Goal: Task Accomplishment & Management: Complete application form

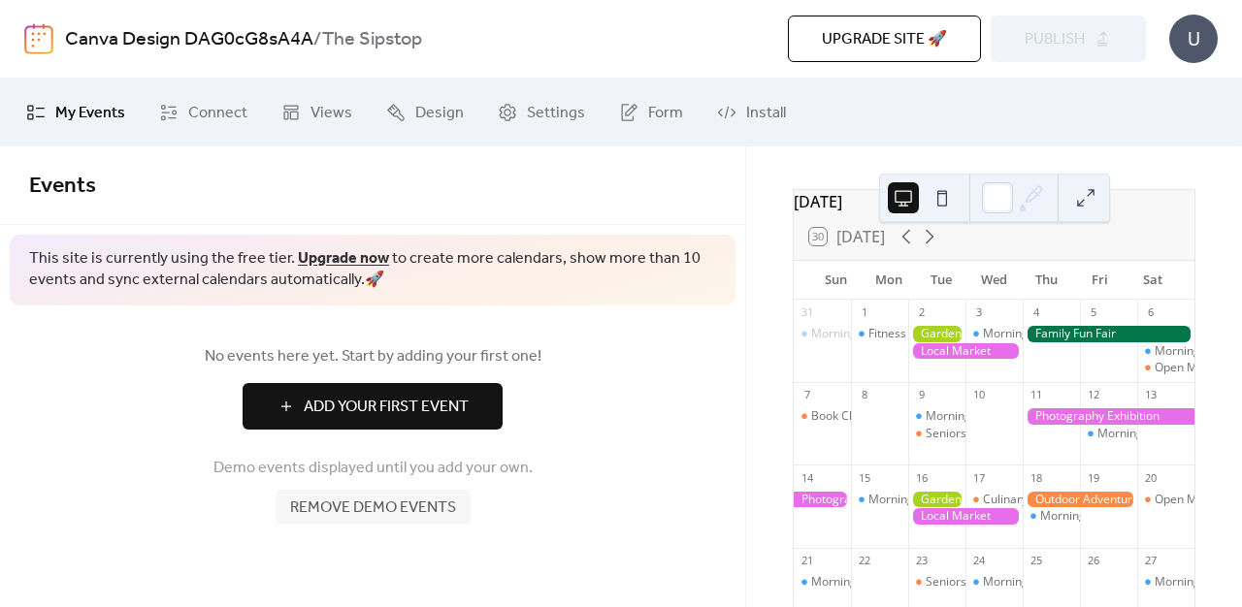
click at [440, 407] on span "Add Your First Event" at bounding box center [386, 407] width 165 height 23
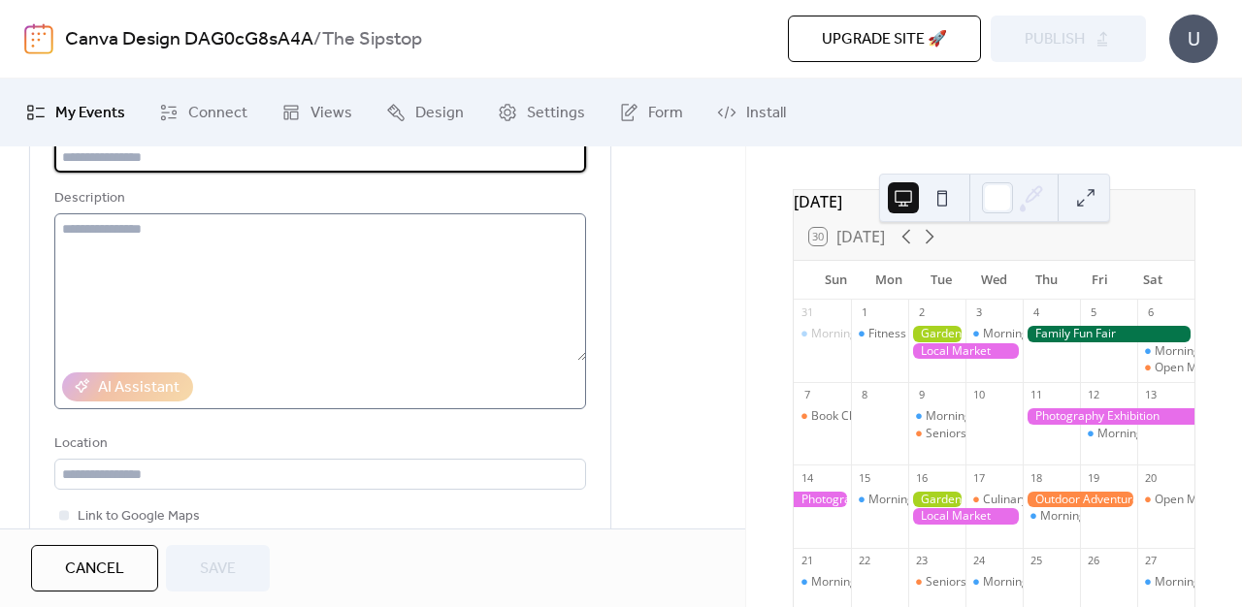
scroll to position [69, 0]
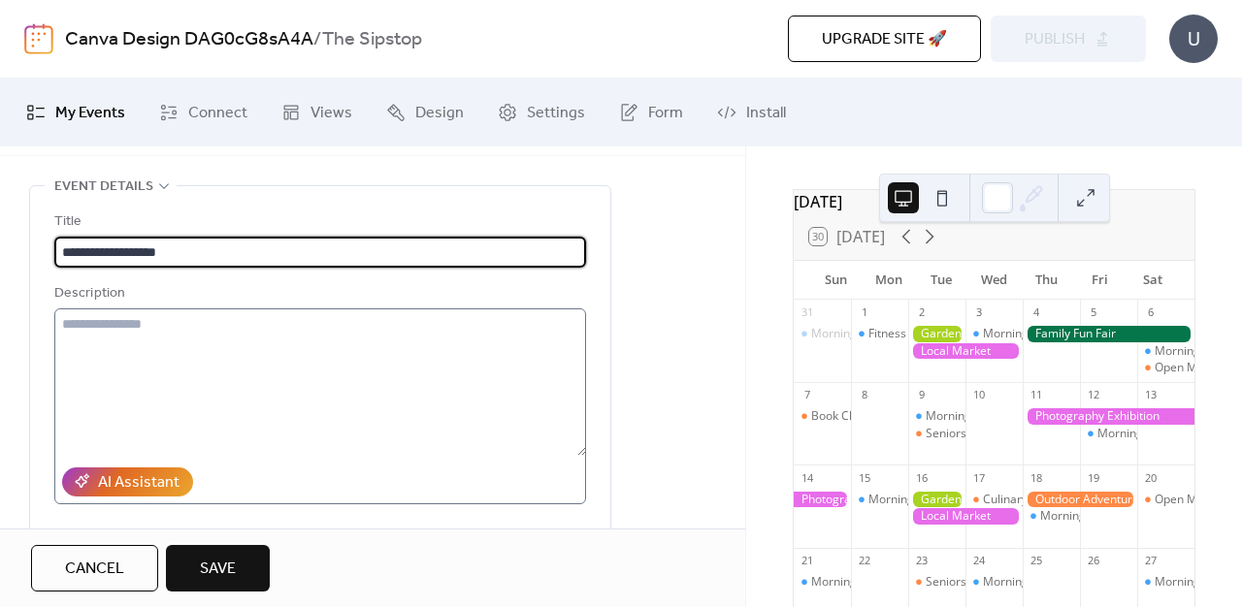
type input "**********"
click at [400, 353] on textarea at bounding box center [320, 382] width 532 height 147
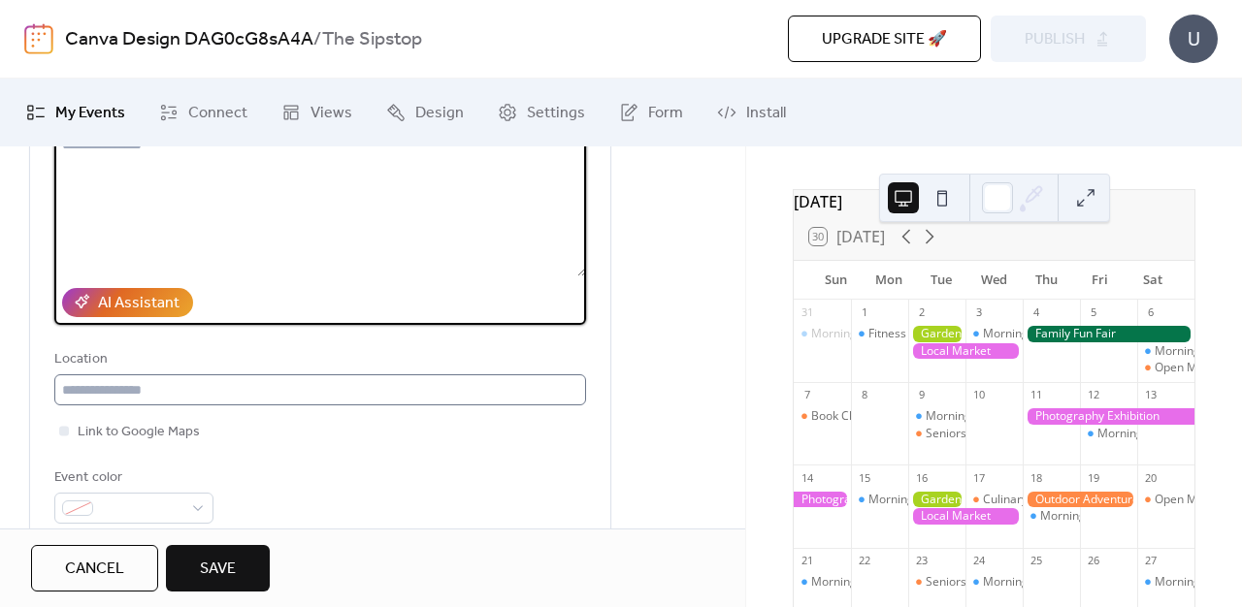
scroll to position [288, 0]
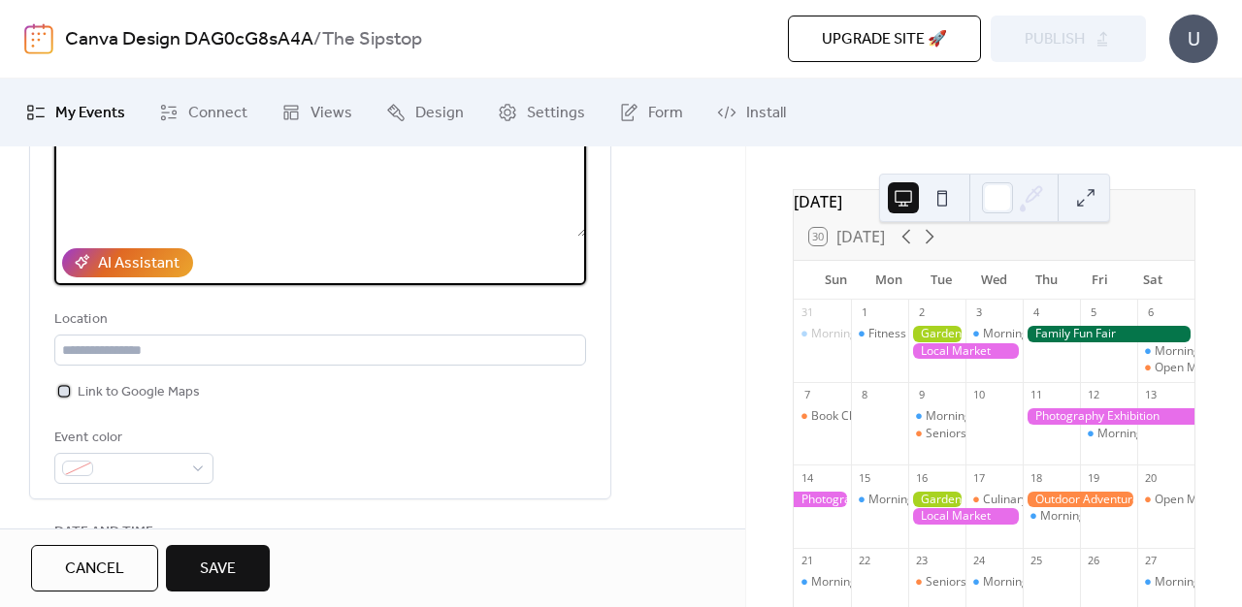
click at [128, 402] on span "Link to Google Maps" at bounding box center [139, 392] width 122 height 23
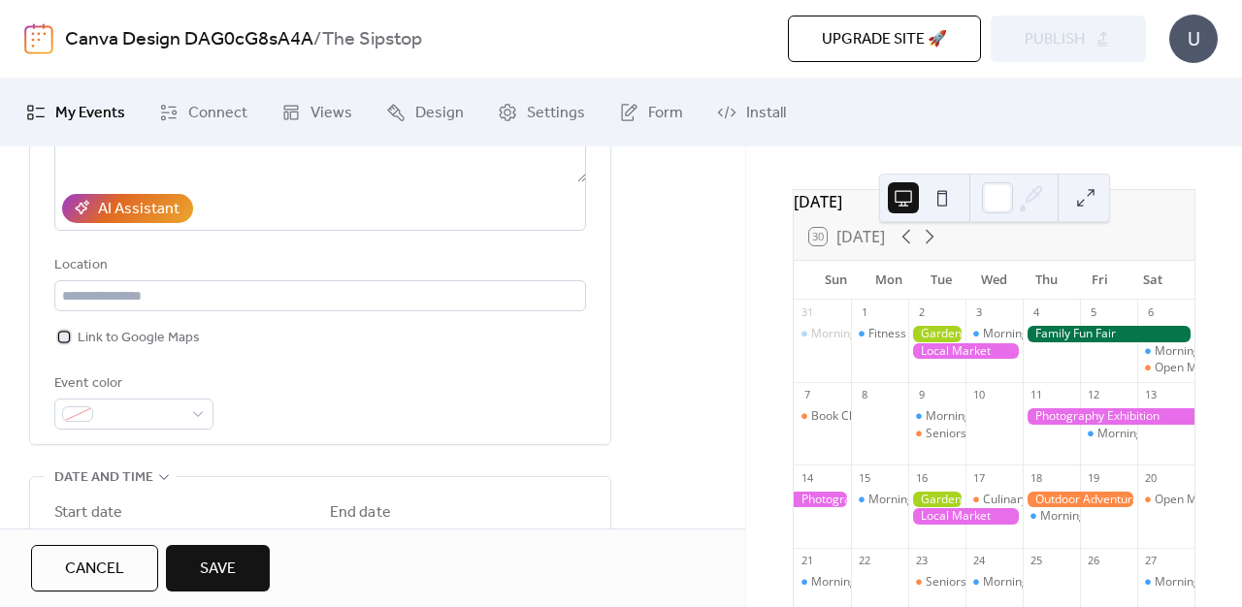
scroll to position [350, 0]
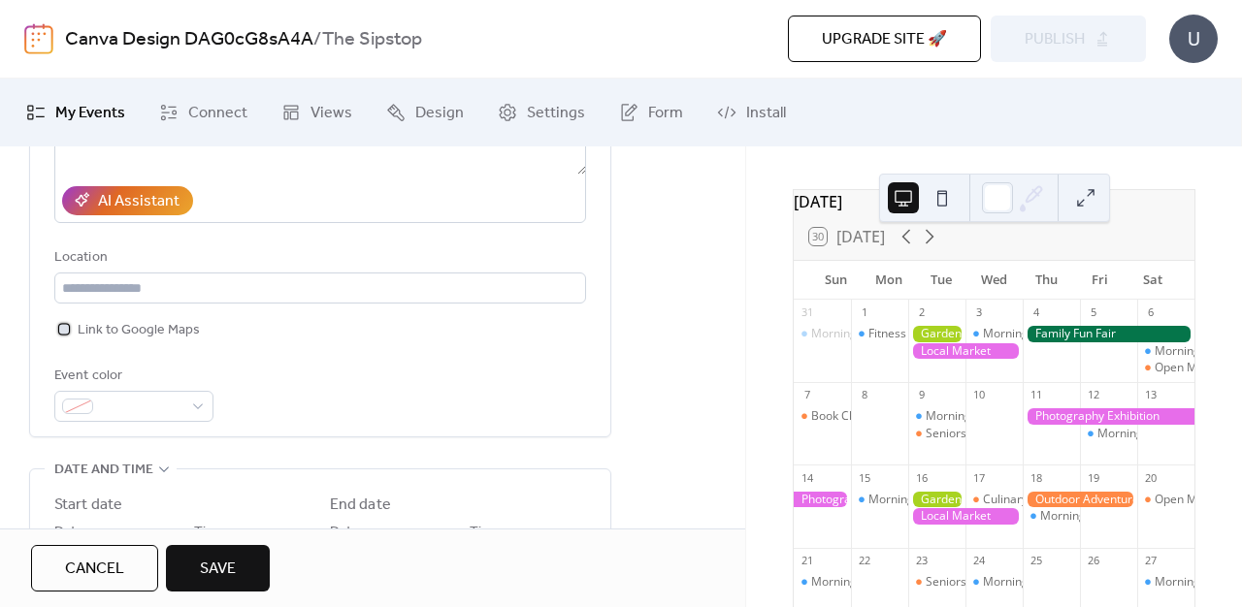
click at [156, 327] on span "Link to Google Maps" at bounding box center [139, 330] width 122 height 23
click at [185, 417] on div at bounding box center [133, 406] width 159 height 31
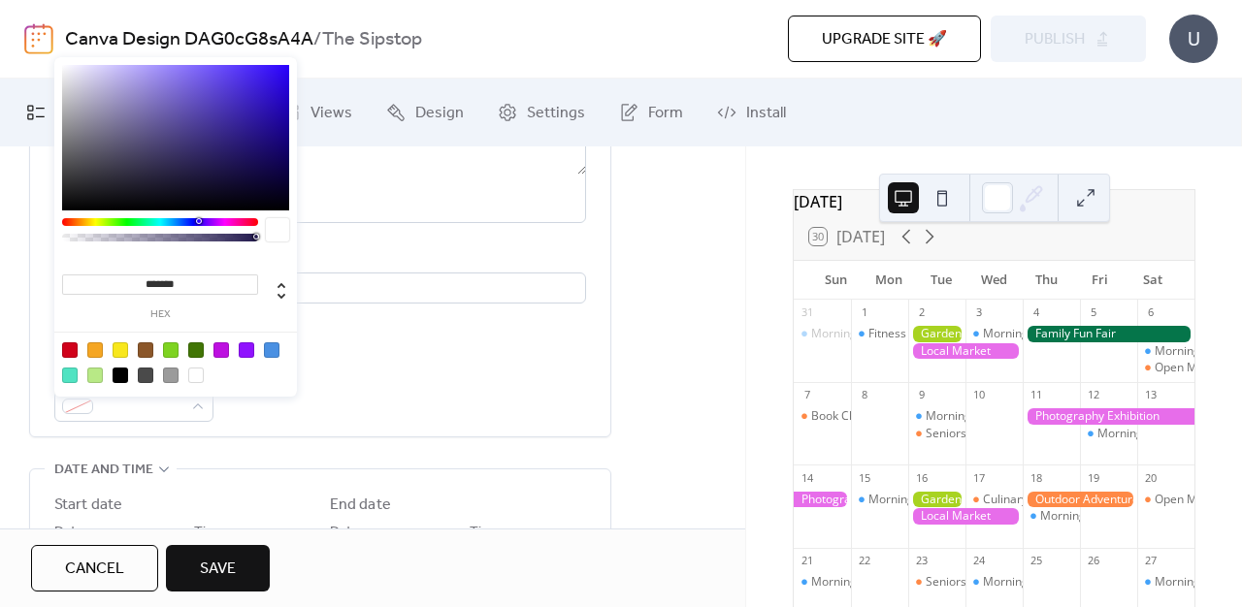
click at [217, 353] on div at bounding box center [221, 350] width 16 height 16
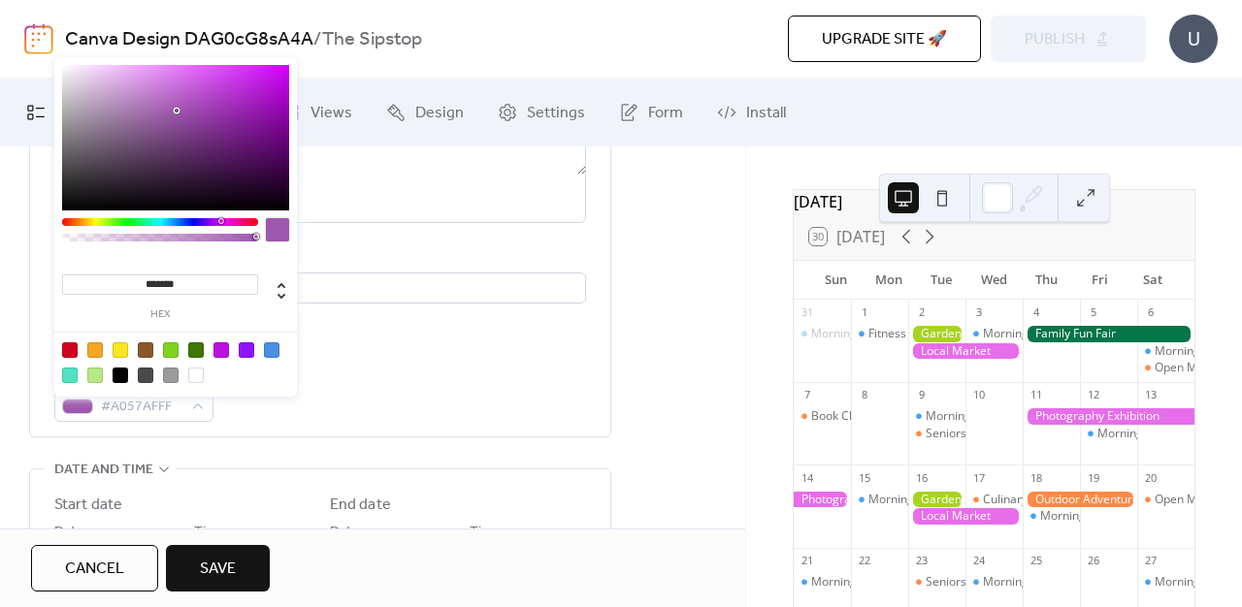
drag, startPoint x: 262, startPoint y: 88, endPoint x: 177, endPoint y: 110, distance: 88.0
click at [177, 110] on div at bounding box center [175, 138] width 227 height 146
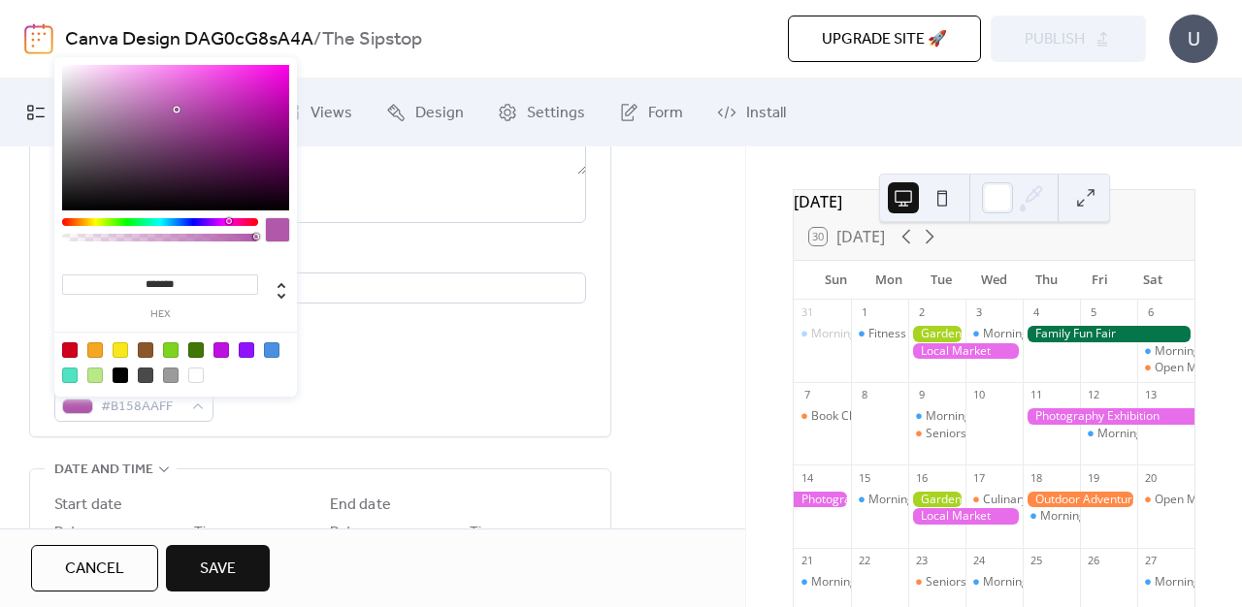
drag, startPoint x: 217, startPoint y: 219, endPoint x: 228, endPoint y: 225, distance: 12.2
click at [228, 225] on div at bounding box center [160, 222] width 196 height 8
type input "*******"
drag, startPoint x: 187, startPoint y: 118, endPoint x: 273, endPoint y: 94, distance: 88.8
click at [273, 94] on div at bounding box center [175, 138] width 227 height 146
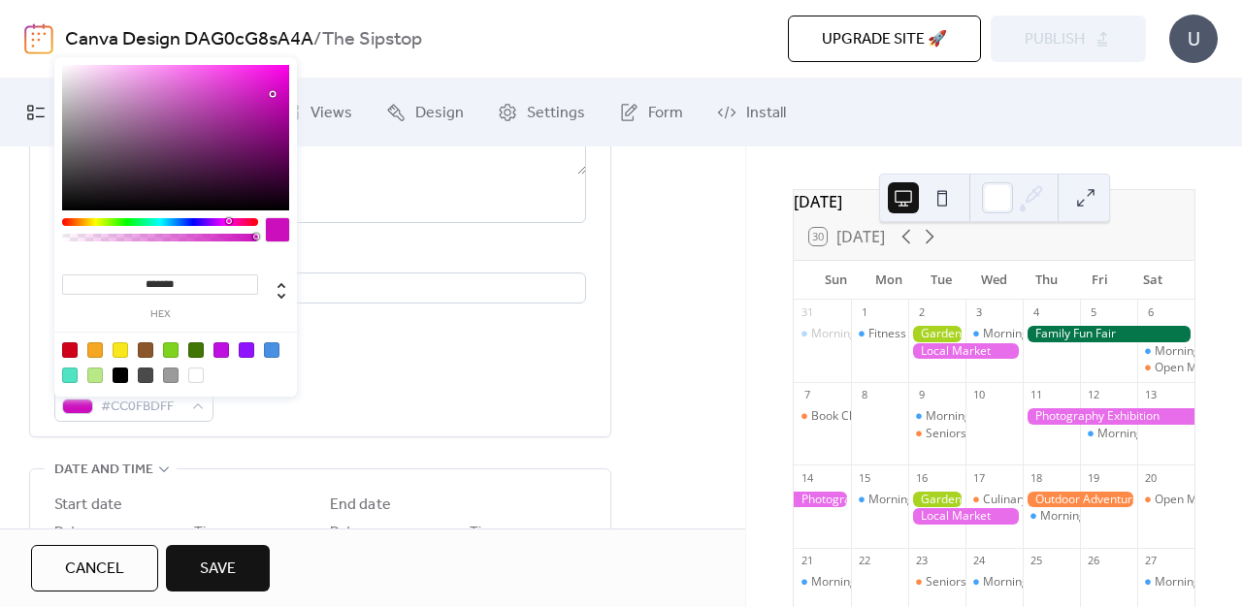
click at [480, 375] on div "Event color #CC0FBDFF" at bounding box center [320, 393] width 532 height 57
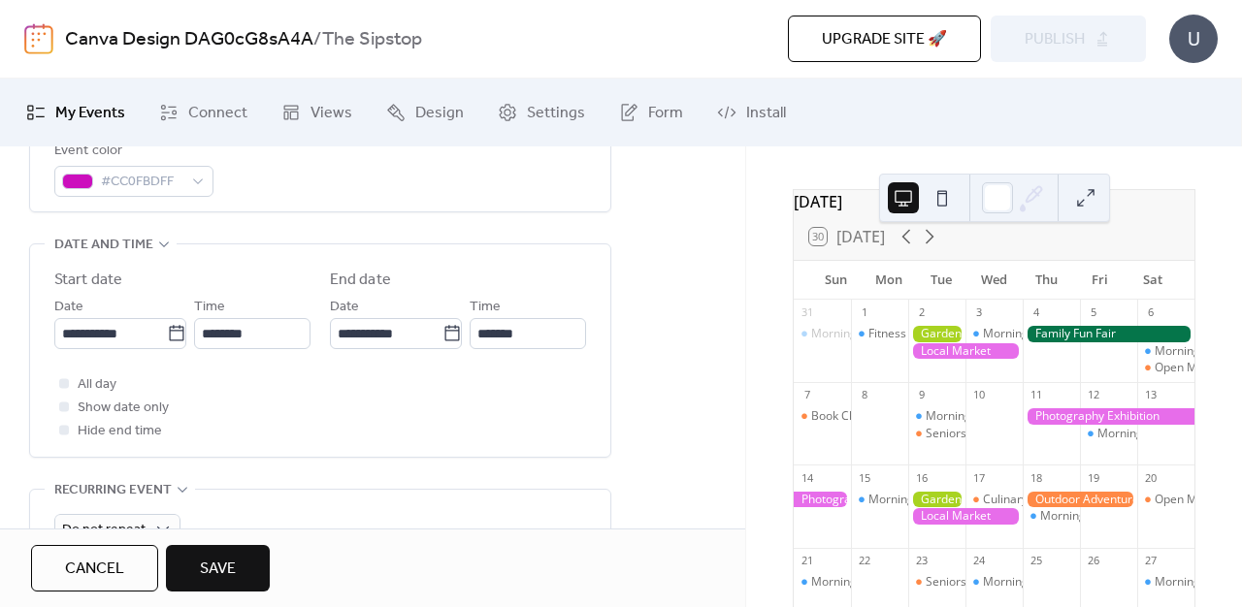
scroll to position [577, 0]
click at [114, 339] on input "**********" at bounding box center [110, 331] width 113 height 31
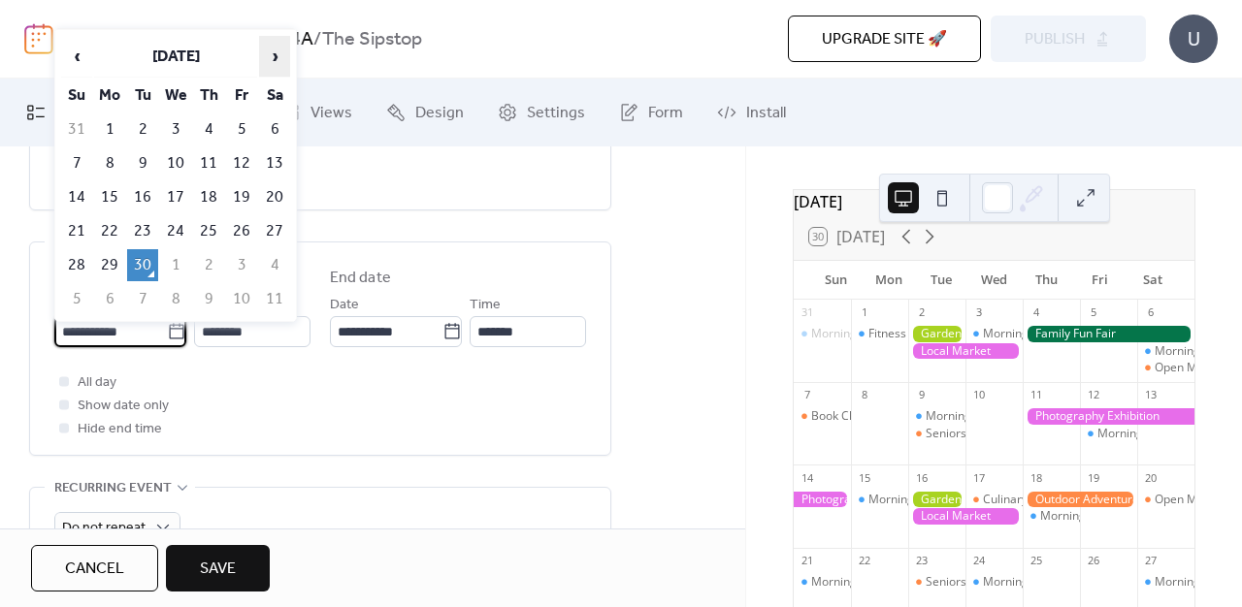
click at [276, 56] on span "›" at bounding box center [274, 56] width 29 height 39
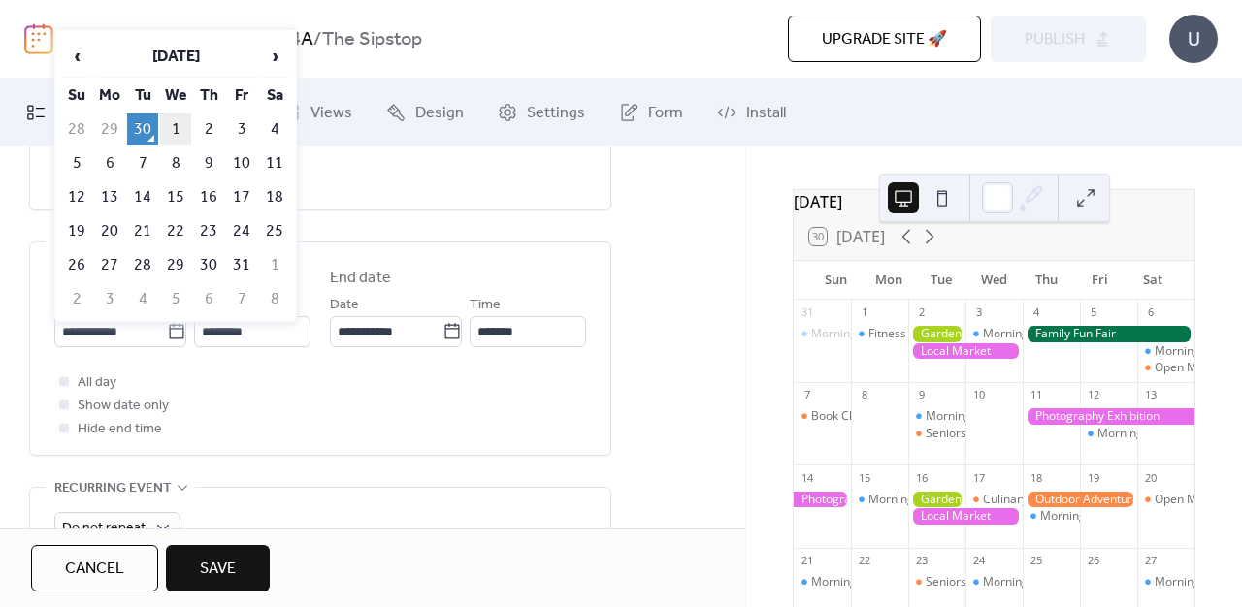
click at [166, 124] on td "1" at bounding box center [175, 130] width 31 height 32
type input "**********"
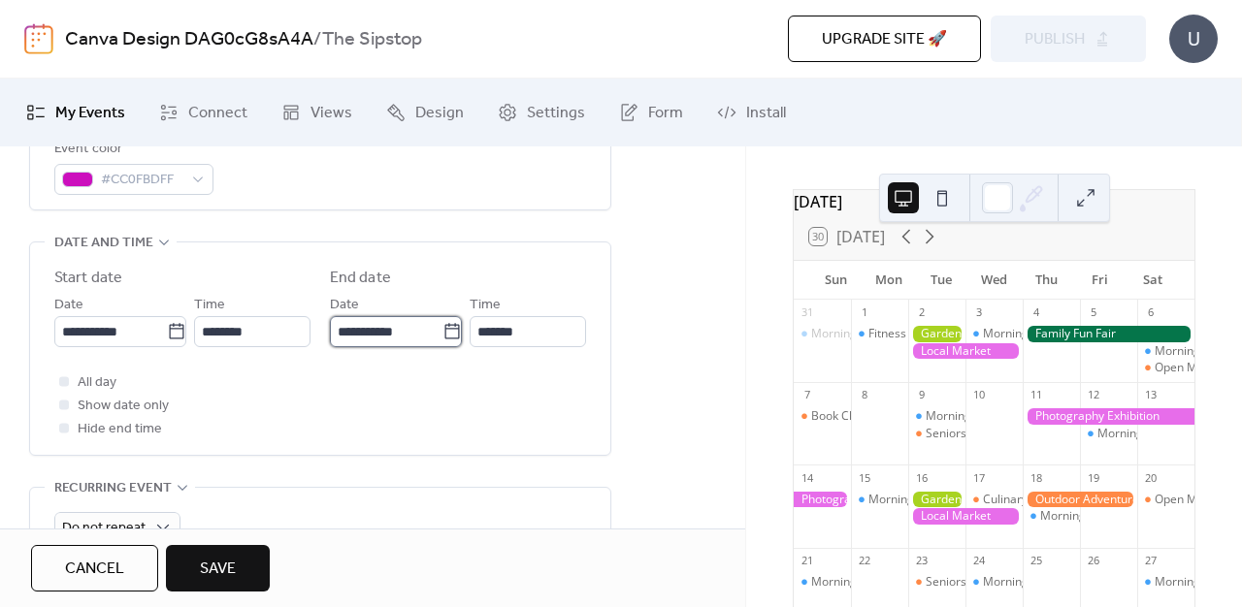
click at [359, 347] on input "**********" at bounding box center [386, 331] width 113 height 31
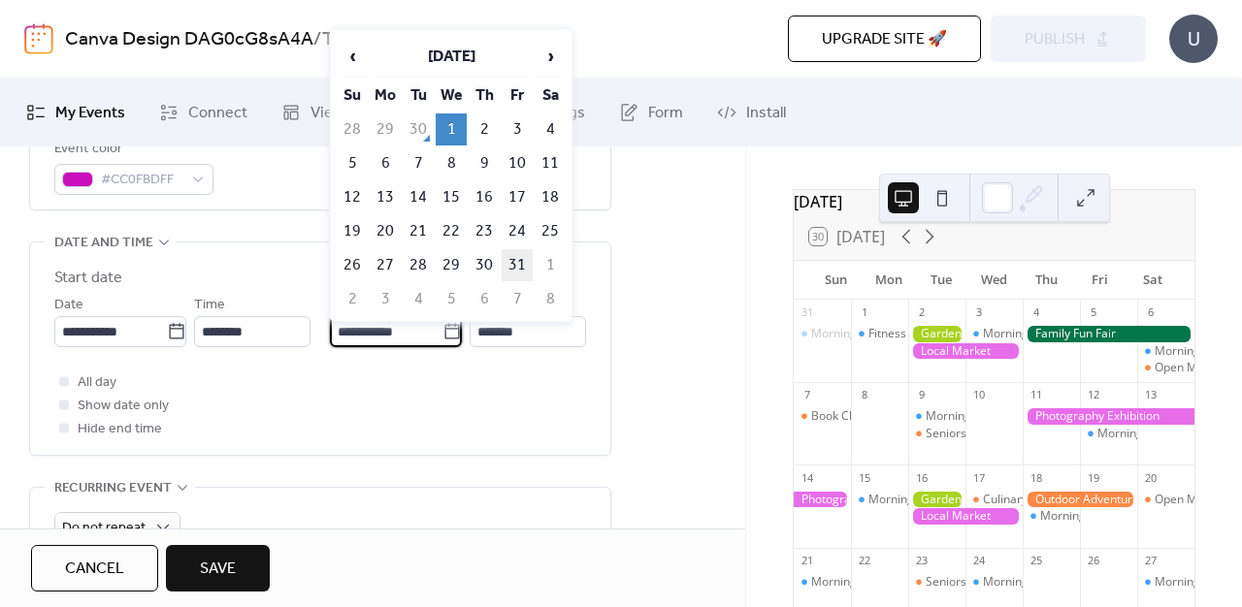
click at [508, 269] on td "31" at bounding box center [517, 265] width 31 height 32
type input "**********"
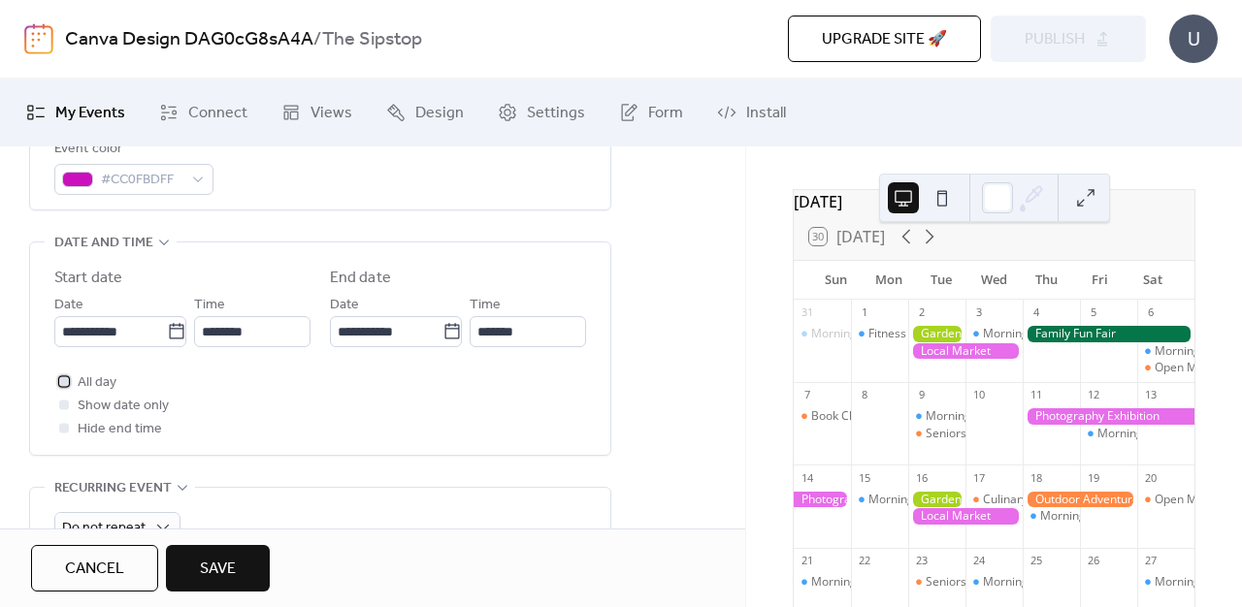
click at [70, 391] on div at bounding box center [63, 381] width 19 height 19
click at [70, 408] on div at bounding box center [63, 404] width 19 height 19
click at [61, 409] on div at bounding box center [64, 405] width 10 height 10
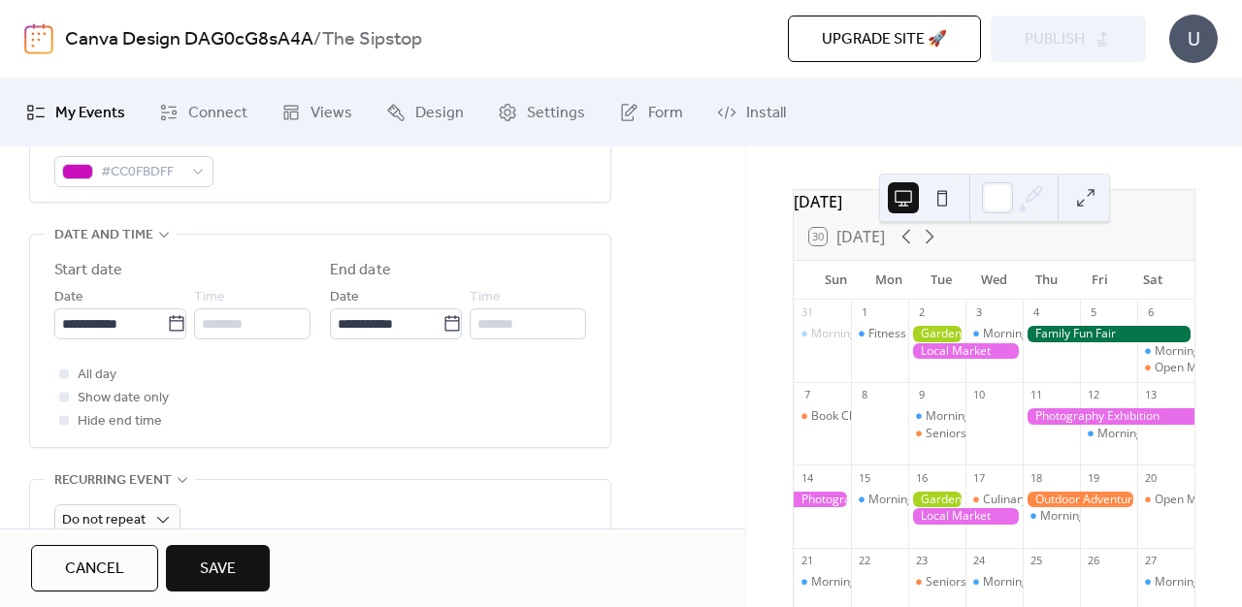
scroll to position [831, 0]
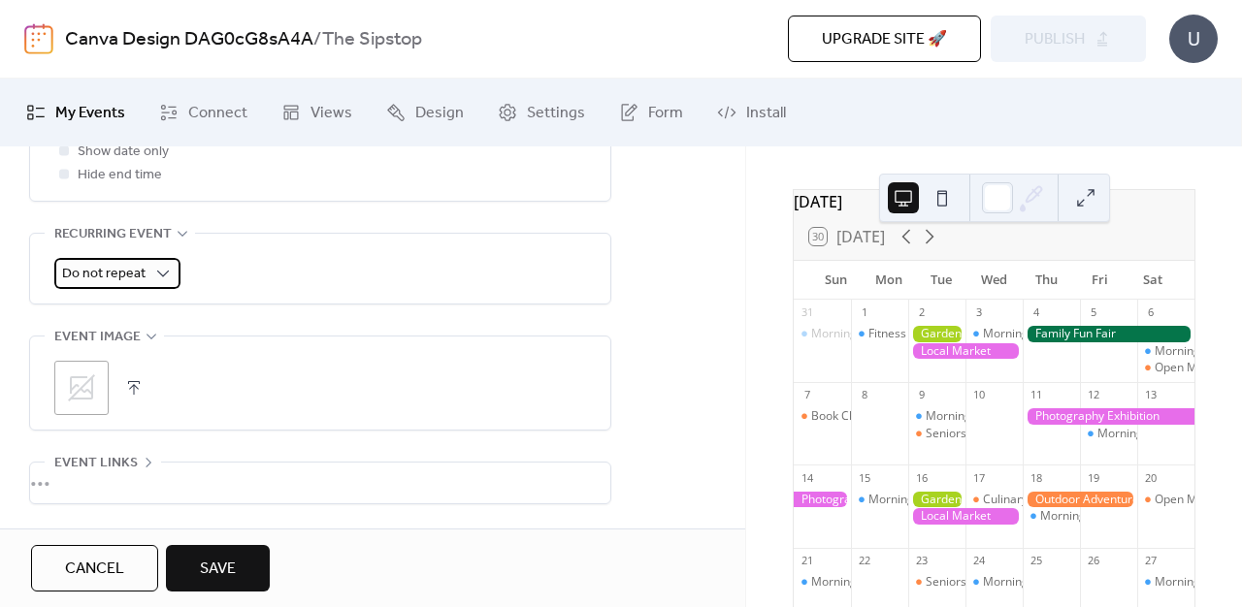
click at [137, 285] on span "Do not repeat" at bounding box center [103, 274] width 83 height 26
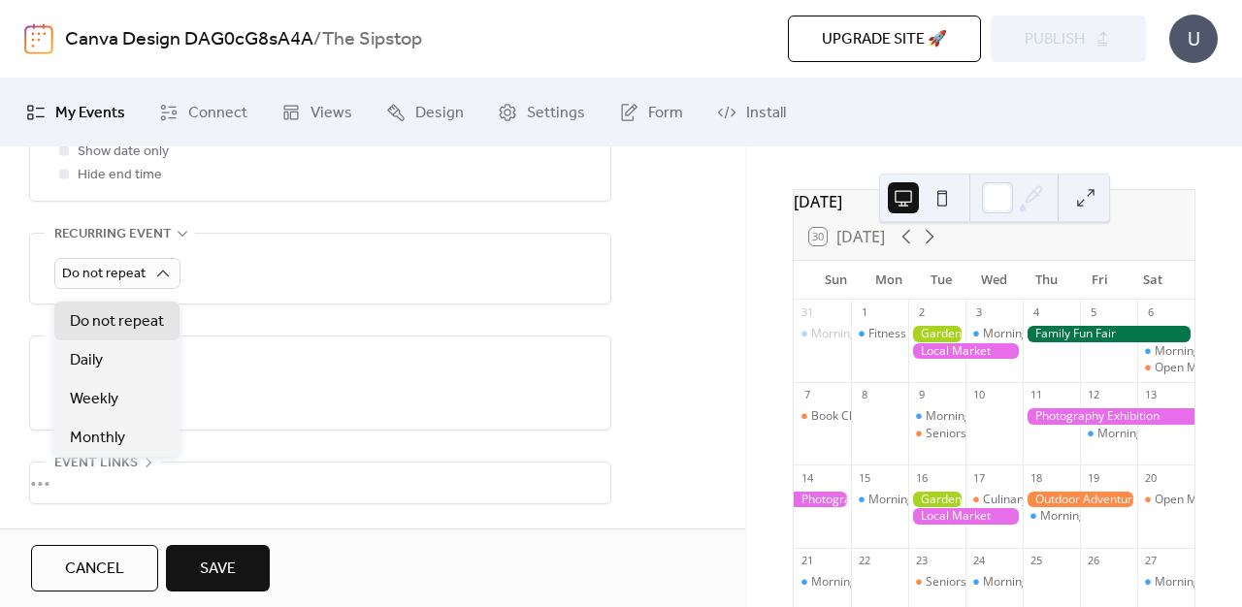
click at [209, 558] on span "Save" at bounding box center [218, 569] width 36 height 23
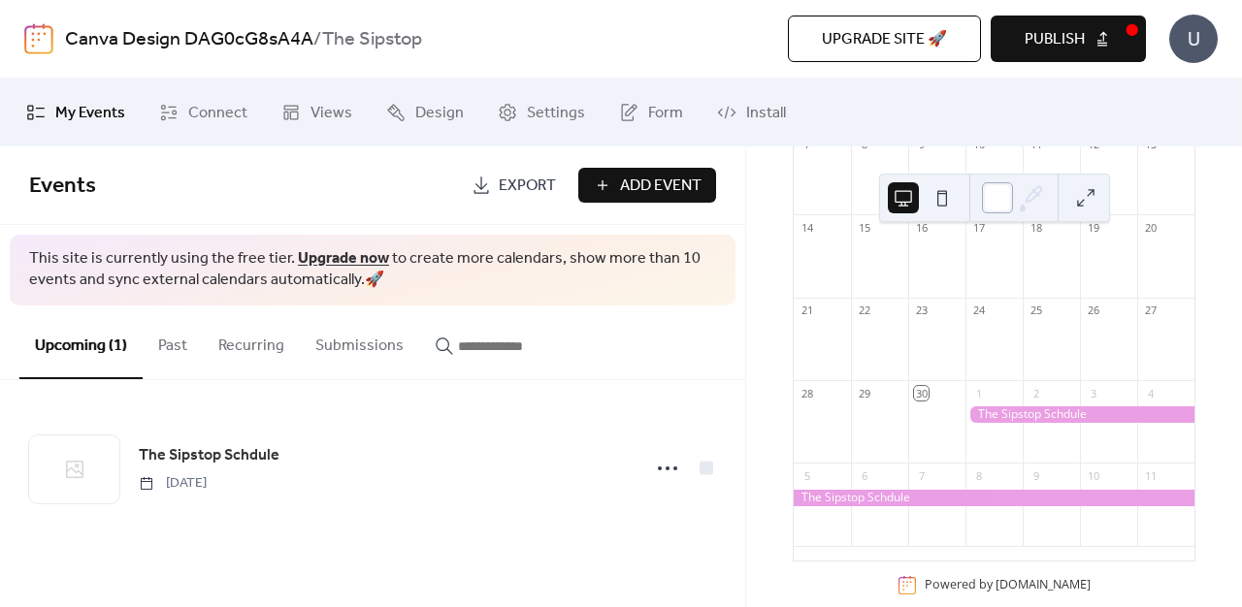
scroll to position [237, 0]
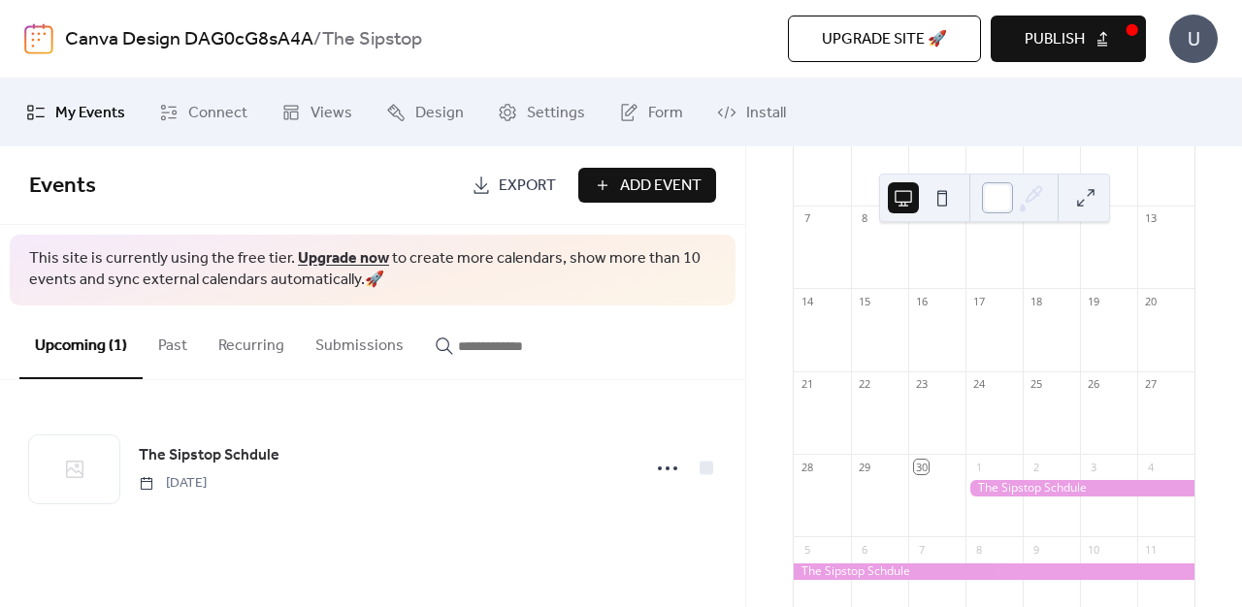
click at [988, 209] on div at bounding box center [997, 197] width 31 height 31
click at [1090, 198] on button at bounding box center [1085, 197] width 31 height 31
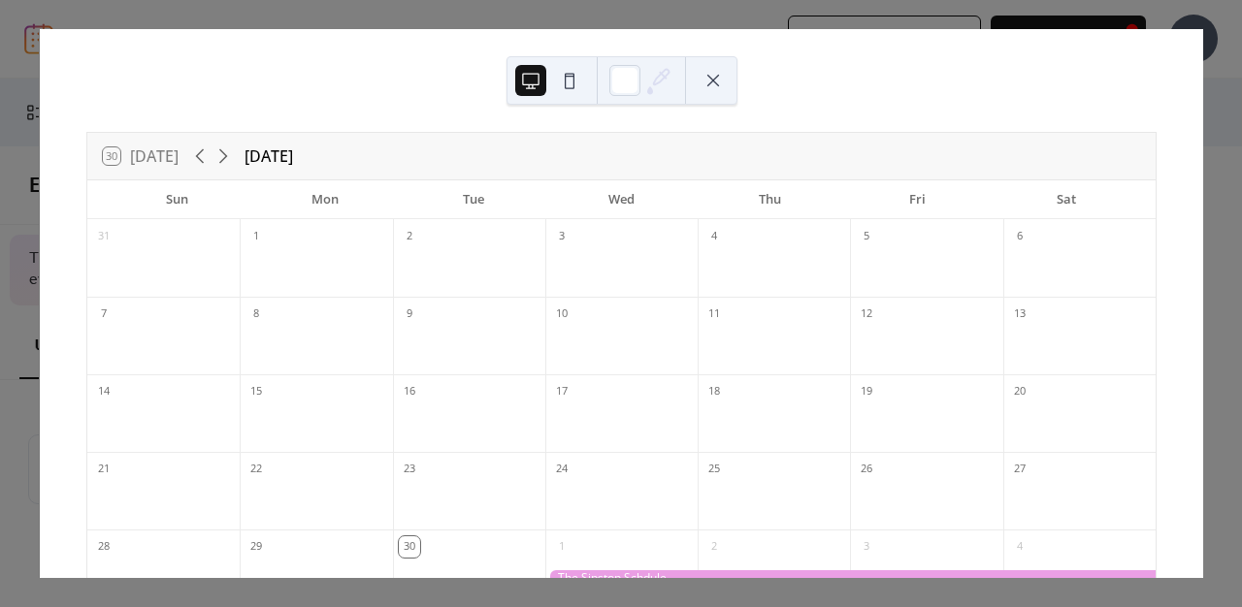
scroll to position [0, 0]
click at [225, 151] on icon at bounding box center [223, 156] width 9 height 15
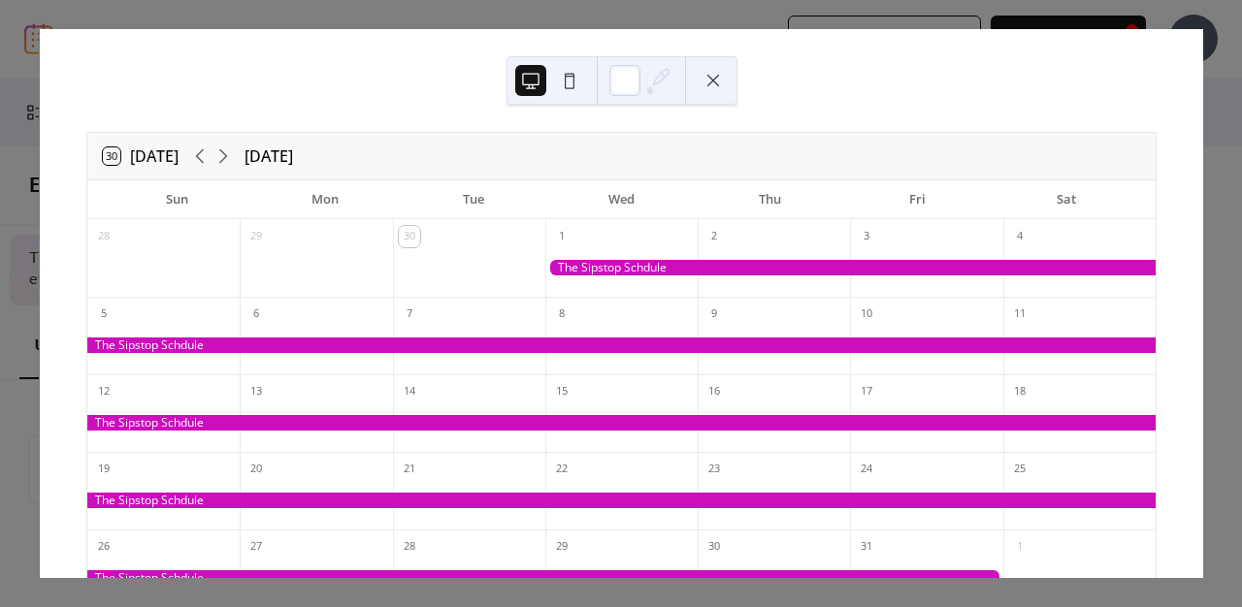
click at [39, 262] on div "30 [DATE] [DATE] Sun Mon Tue Wed Thu Fri Sat 28 29 30 1 2 3 4 5 6 7 8 9 10 11 1…" at bounding box center [621, 303] width 1164 height 549
